Goal: Use online tool/utility: Utilize a website feature to perform a specific function

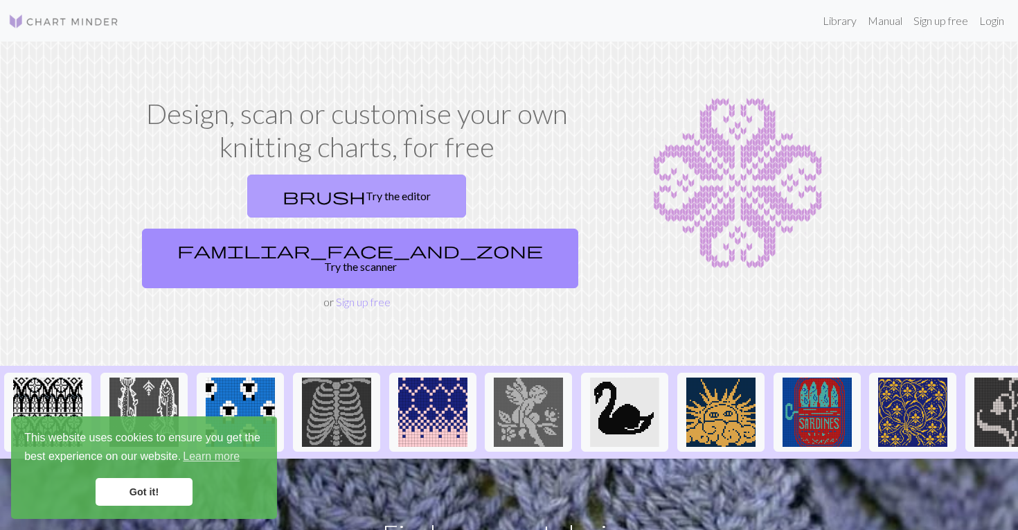
click at [289, 208] on link "brush Try the editor" at bounding box center [356, 195] width 219 height 43
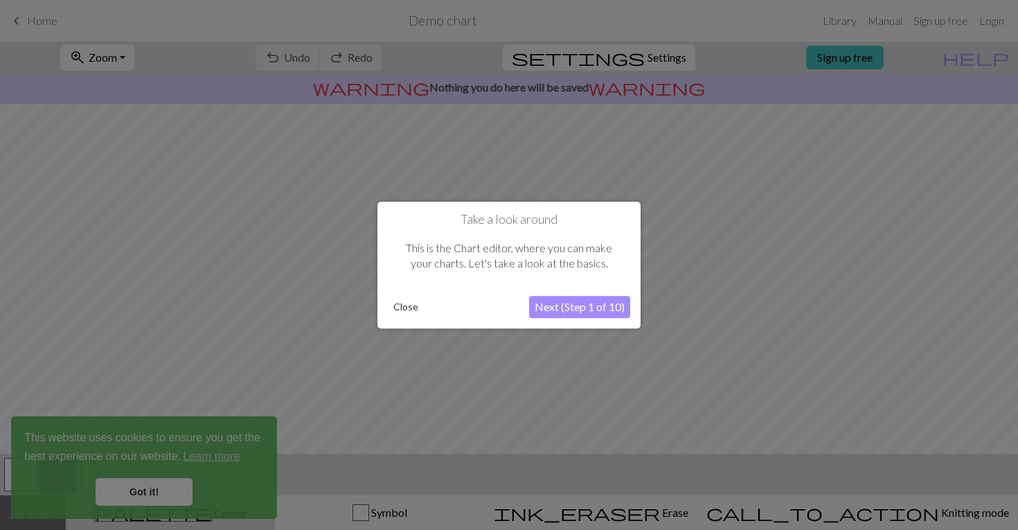
click at [607, 310] on button "Next (Step 1 of 10)" at bounding box center [579, 307] width 101 height 22
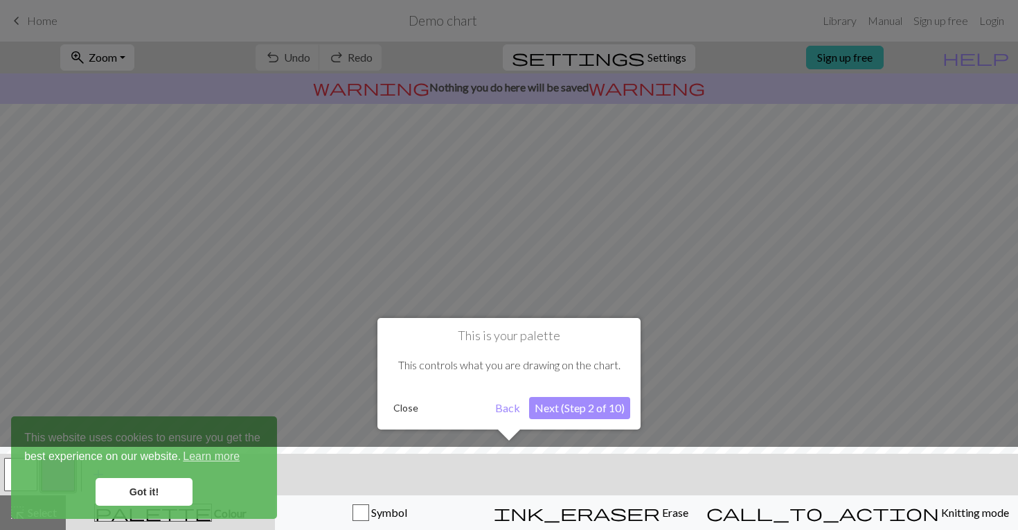
click at [606, 413] on button "Next (Step 2 of 10)" at bounding box center [579, 408] width 101 height 22
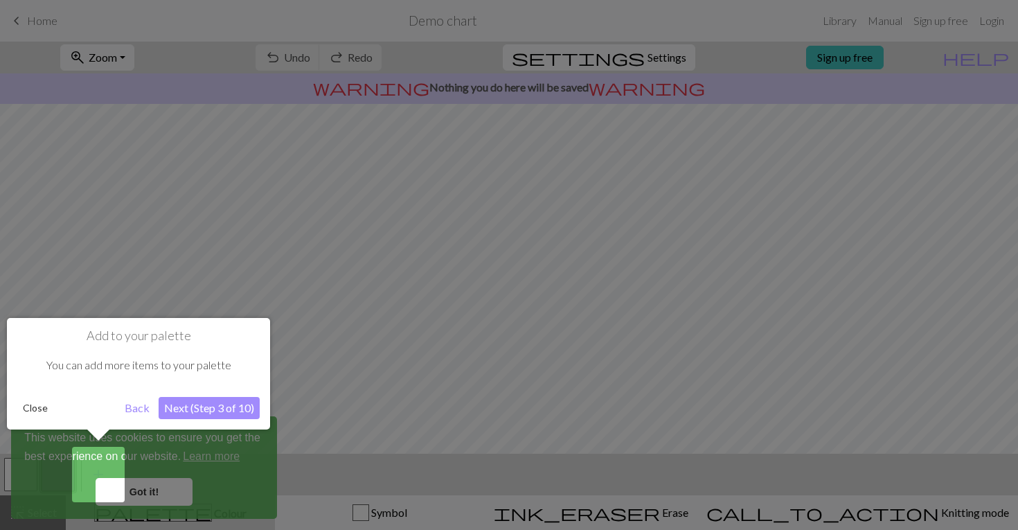
click at [233, 408] on button "Next (Step 3 of 10)" at bounding box center [209, 408] width 101 height 22
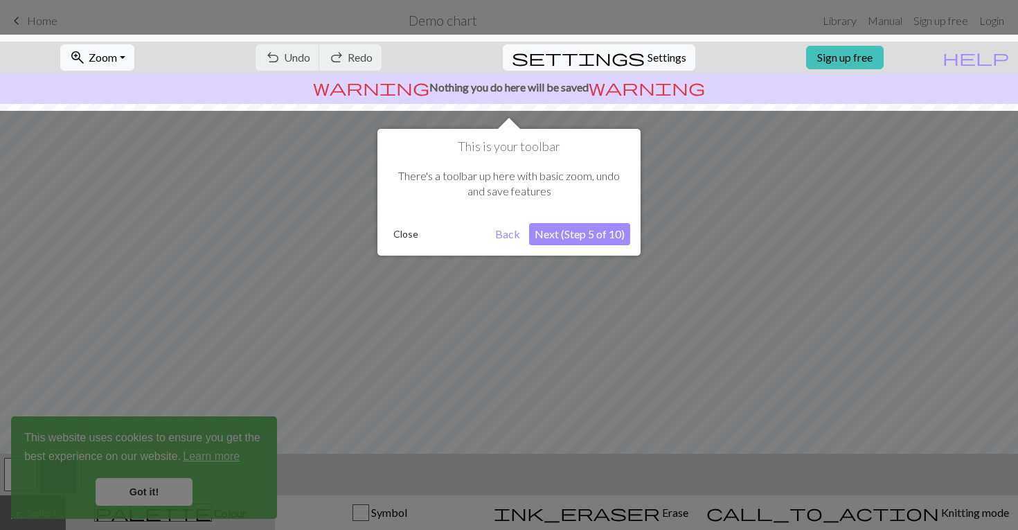
click at [595, 236] on button "Next (Step 5 of 10)" at bounding box center [579, 234] width 101 height 22
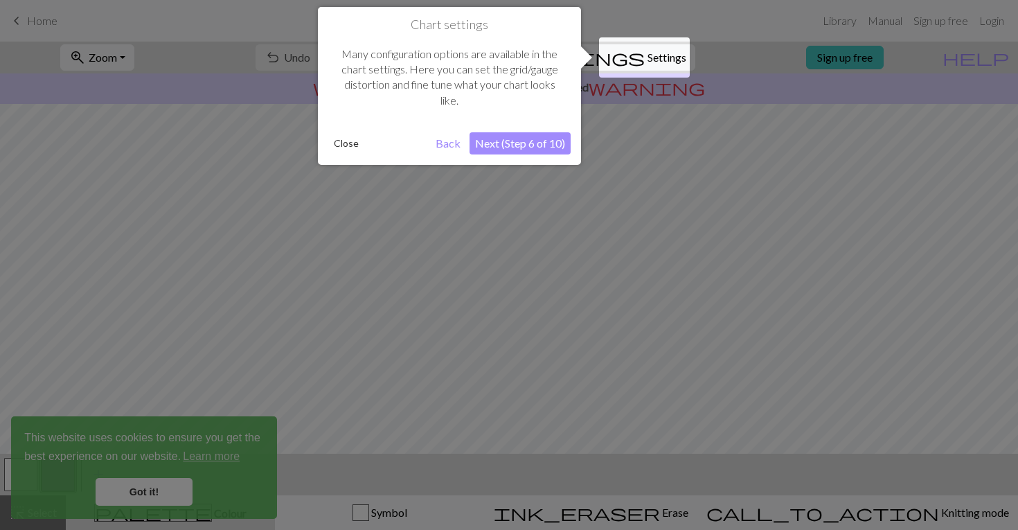
click at [533, 144] on button "Next (Step 6 of 10)" at bounding box center [519, 143] width 101 height 22
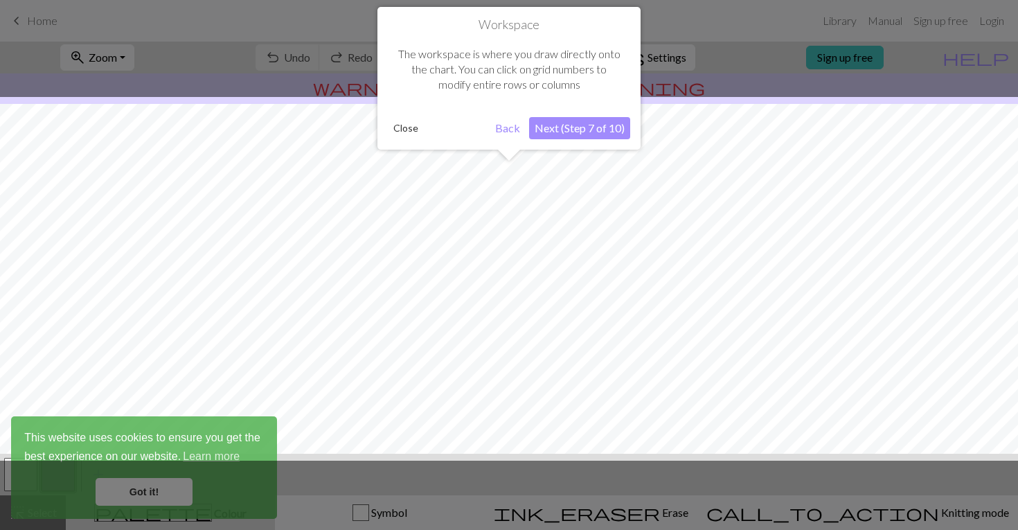
scroll to position [83, 0]
click at [544, 141] on div "Workspace The workspace is where you draw directly onto the chart. You can clic…" at bounding box center [508, 78] width 263 height 143
click at [553, 127] on button "Next (Step 7 of 10)" at bounding box center [579, 128] width 101 height 22
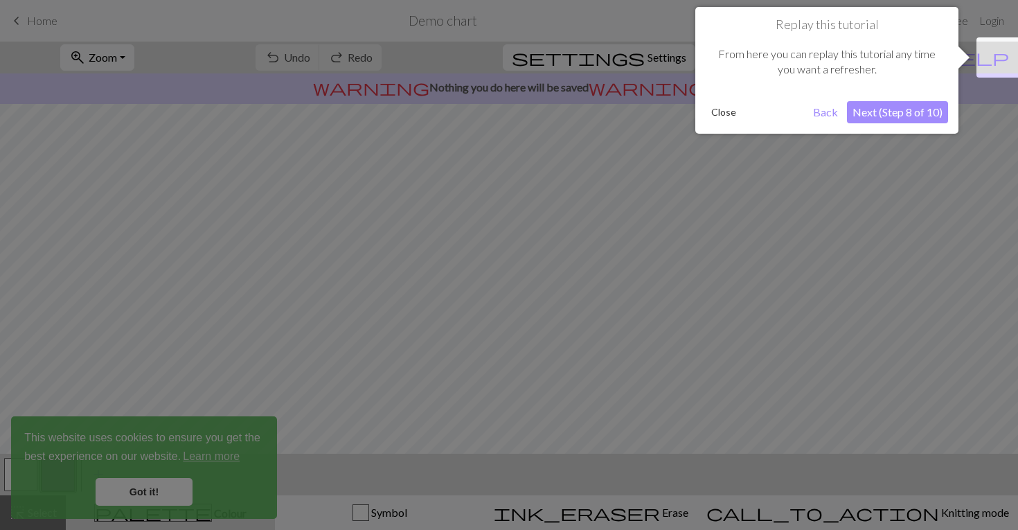
click at [873, 114] on button "Next (Step 8 of 10)" at bounding box center [897, 112] width 101 height 22
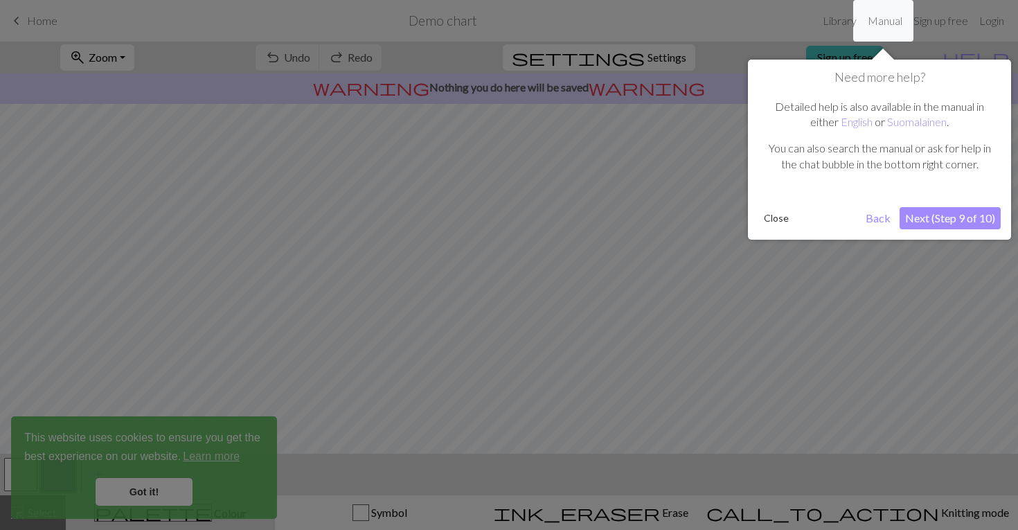
click at [931, 207] on button "Next (Step 9 of 10)" at bounding box center [949, 218] width 101 height 22
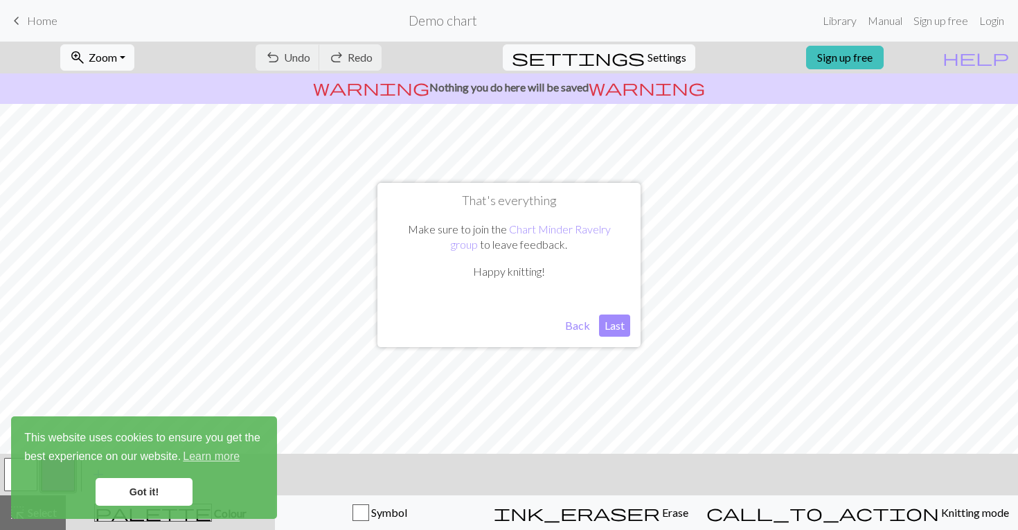
click at [621, 325] on button "Last" at bounding box center [614, 325] width 31 height 22
click at [170, 492] on link "Got it!" at bounding box center [144, 492] width 97 height 28
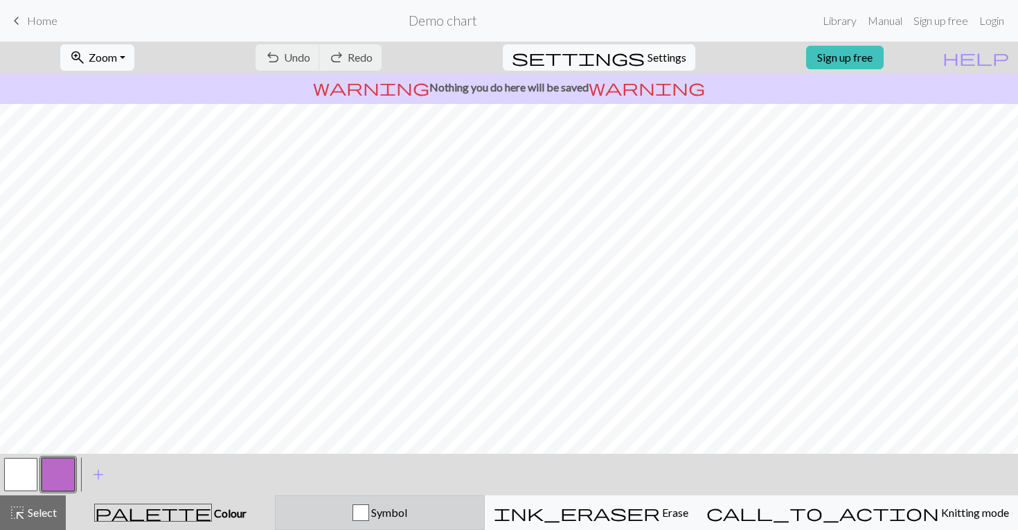
click at [437, 521] on button "Symbol" at bounding box center [380, 512] width 210 height 35
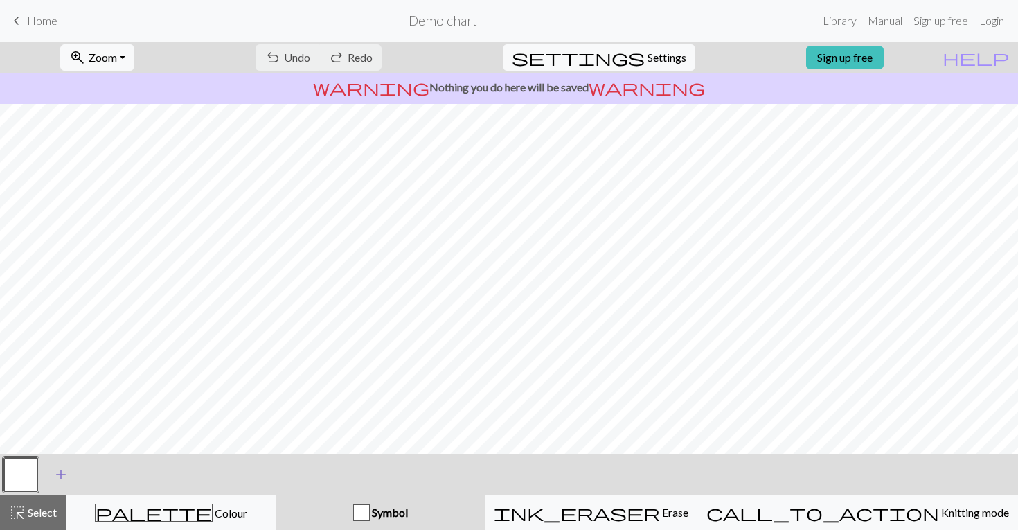
click at [53, 476] on span "add" at bounding box center [61, 474] width 17 height 19
click at [635, 493] on div "< > add Add a symbol" at bounding box center [509, 475] width 1018 height 42
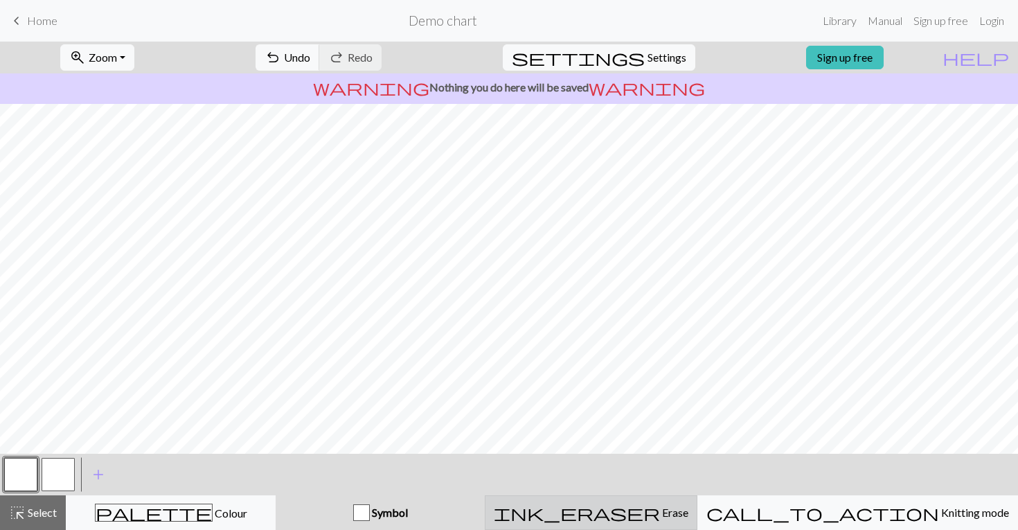
click at [658, 520] on div "ink_eraser Erase Erase" at bounding box center [591, 512] width 195 height 17
